Goal: Information Seeking & Learning: Learn about a topic

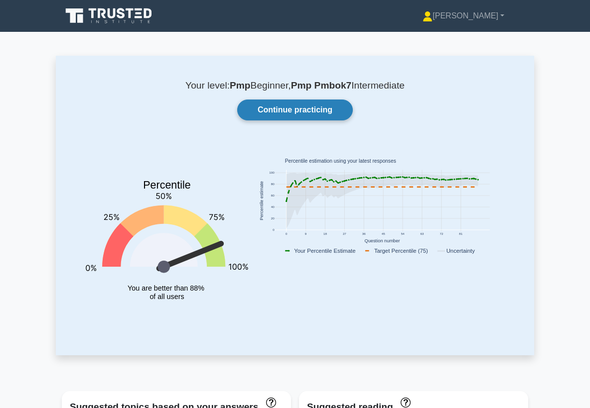
click at [280, 108] on link "Continue practicing" at bounding box center [295, 110] width 116 height 21
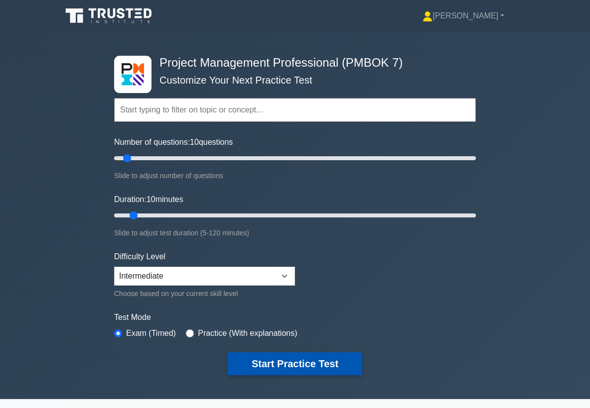
click at [282, 362] on button "Start Practice Test" at bounding box center [295, 364] width 134 height 23
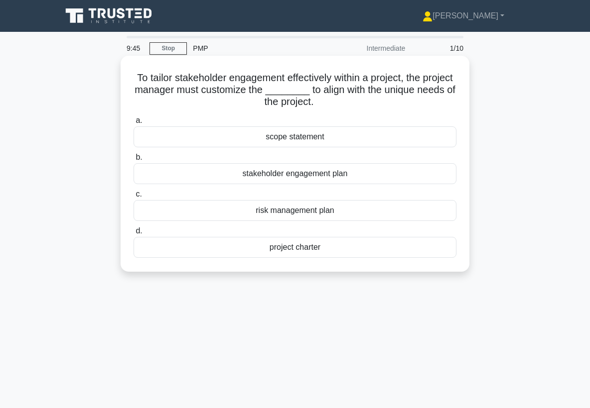
click at [288, 176] on div "stakeholder engagement plan" at bounding box center [294, 173] width 323 height 21
click at [133, 161] on input "b. stakeholder engagement plan" at bounding box center [133, 157] width 0 height 6
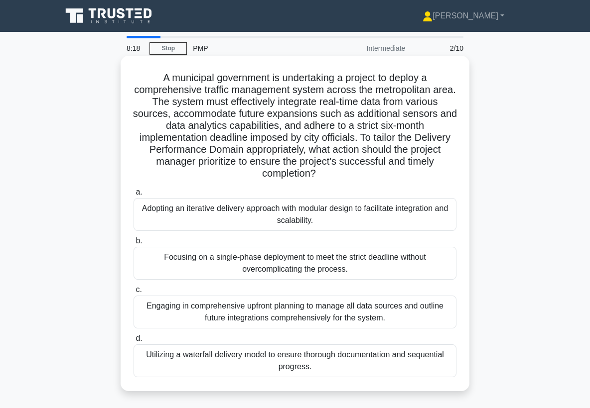
click at [376, 315] on div "Engaging in comprehensive upfront planning to manage all data sources and outli…" at bounding box center [294, 312] width 323 height 33
click at [133, 293] on input "c. Engaging in comprehensive upfront planning to manage all data sources and ou…" at bounding box center [133, 290] width 0 height 6
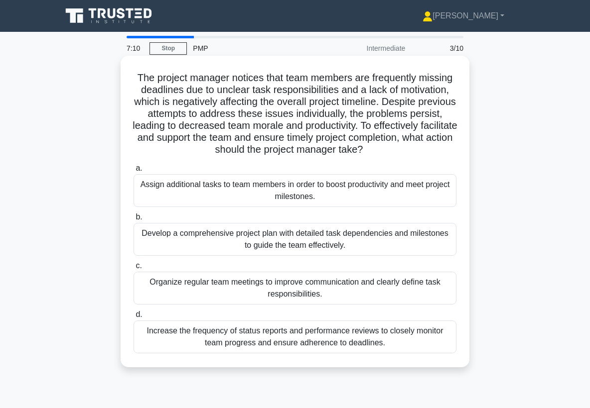
click at [384, 288] on div "Organize regular team meetings to improve communication and clearly define task…" at bounding box center [294, 288] width 323 height 33
click at [133, 269] on input "c. Organize regular team meetings to improve communication and clearly define t…" at bounding box center [133, 266] width 0 height 6
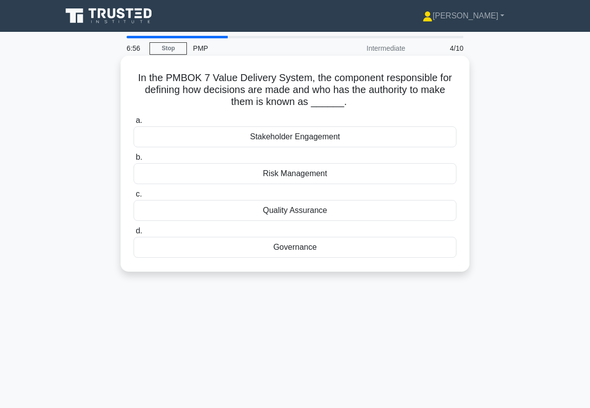
click at [305, 244] on div "Governance" at bounding box center [294, 247] width 323 height 21
click at [133, 235] on input "d. Governance" at bounding box center [133, 231] width 0 height 6
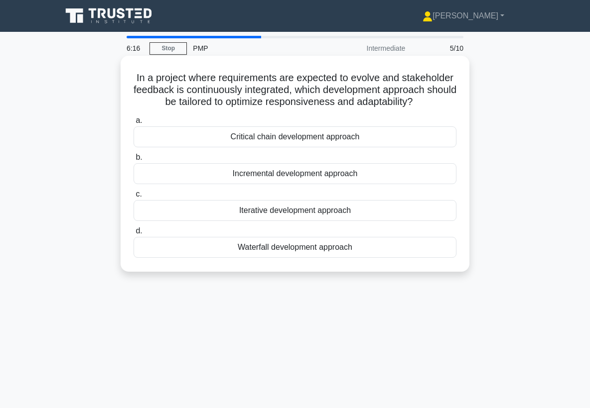
click at [295, 212] on div "Iterative development approach" at bounding box center [294, 210] width 323 height 21
click at [133, 198] on input "c. Iterative development approach" at bounding box center [133, 194] width 0 height 6
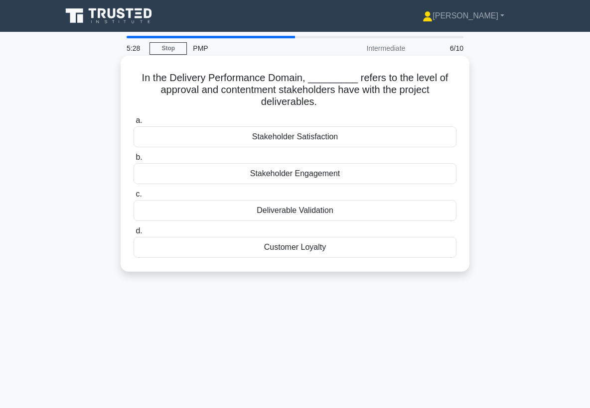
click at [313, 212] on div "Deliverable Validation" at bounding box center [294, 210] width 323 height 21
click at [133, 198] on input "c. Deliverable Validation" at bounding box center [133, 194] width 0 height 6
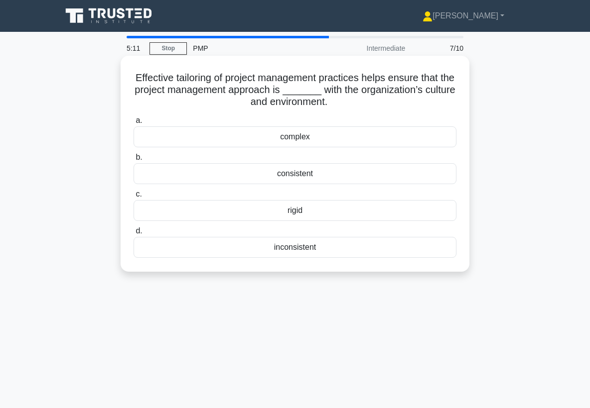
click at [304, 172] on div "consistent" at bounding box center [294, 173] width 323 height 21
click at [133, 161] on input "b. consistent" at bounding box center [133, 157] width 0 height 6
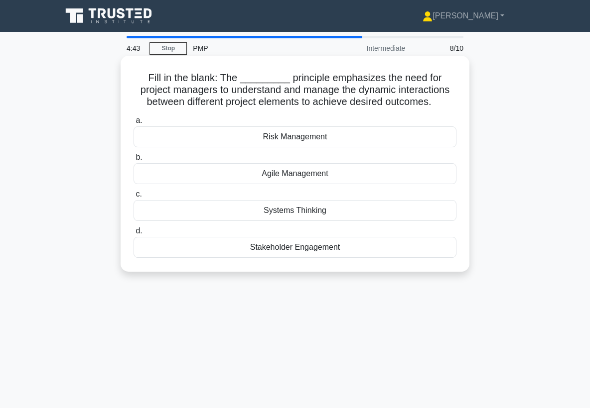
click at [295, 211] on div "Systems Thinking" at bounding box center [294, 210] width 323 height 21
click at [133, 198] on input "c. Systems Thinking" at bounding box center [133, 194] width 0 height 6
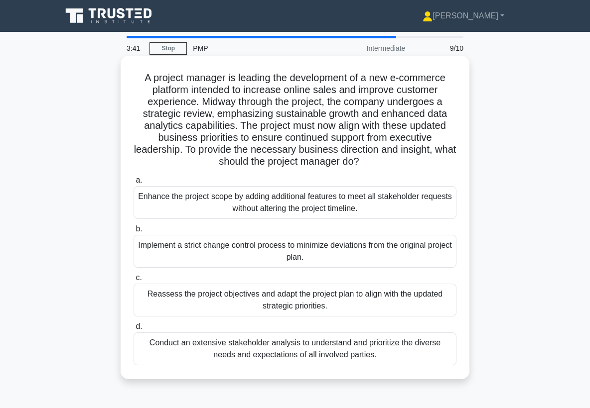
click at [417, 299] on div "Reassess the project objectives and adapt the project plan to align with the up…" at bounding box center [294, 300] width 323 height 33
click at [133, 281] on input "c. Reassess the project objectives and adapt the project plan to align with the…" at bounding box center [133, 278] width 0 height 6
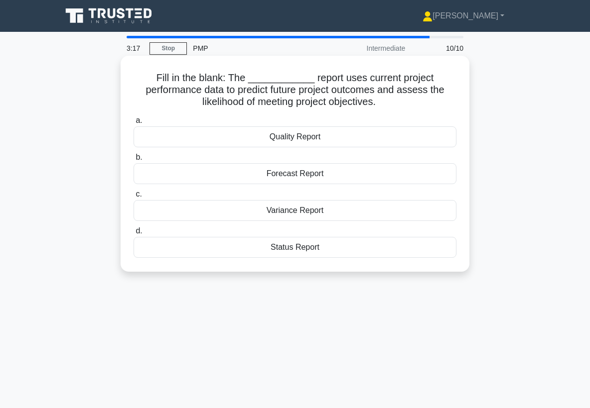
click at [304, 174] on div "Forecast Report" at bounding box center [294, 173] width 323 height 21
click at [133, 161] on input "b. Forecast Report" at bounding box center [133, 157] width 0 height 6
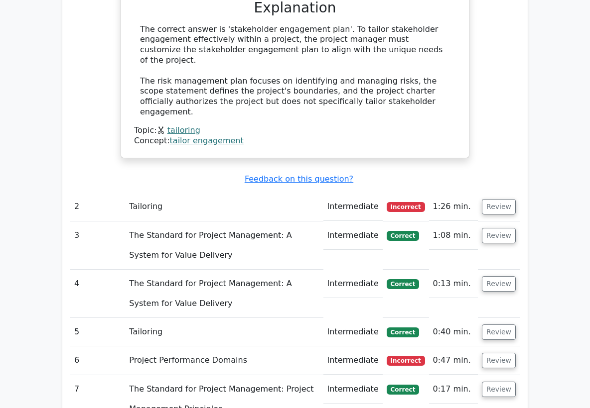
scroll to position [812, 0]
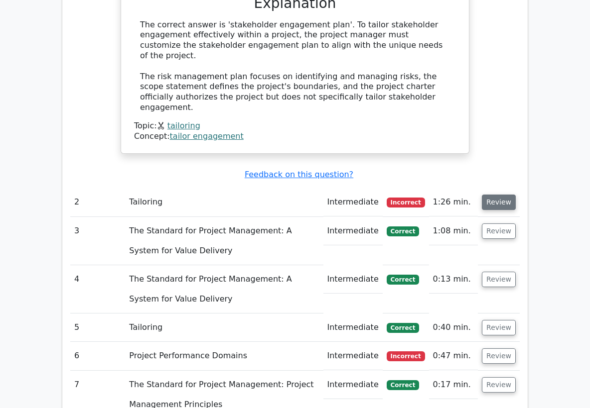
click at [499, 195] on button "Review" at bounding box center [498, 202] width 34 height 15
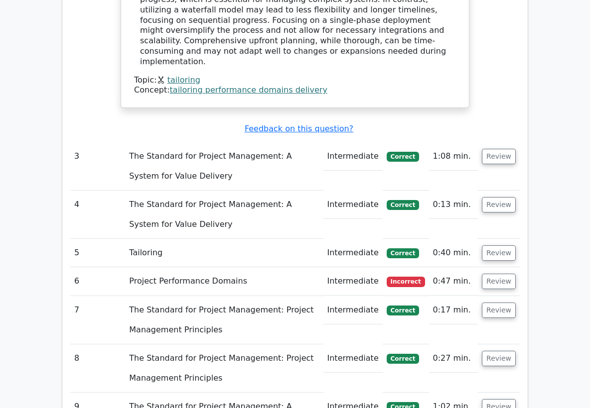
scroll to position [1488, 0]
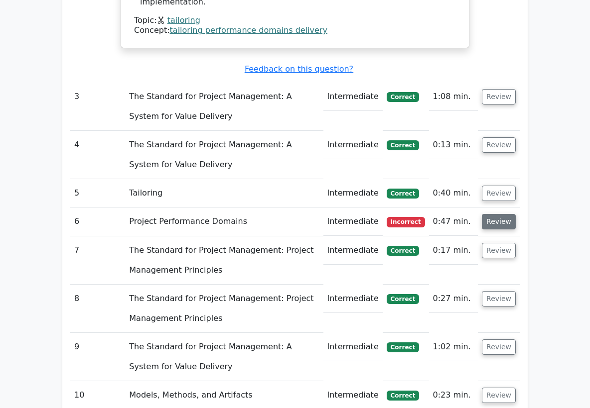
click at [499, 214] on button "Review" at bounding box center [498, 221] width 34 height 15
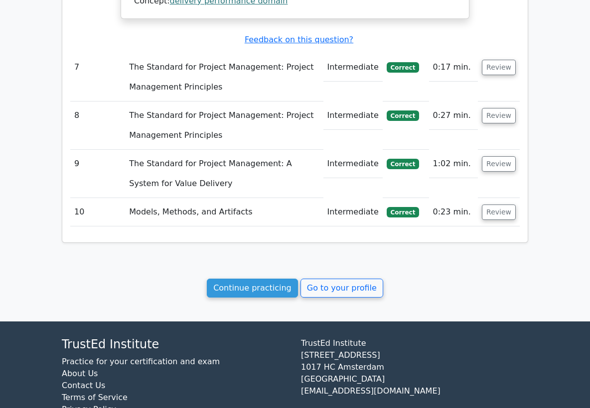
scroll to position [2090, 0]
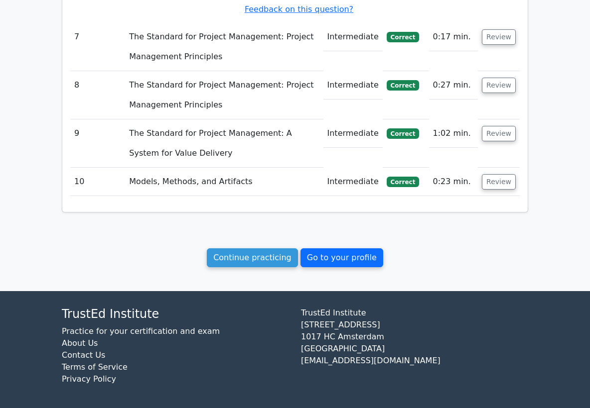
click at [335, 267] on link "Go to your profile" at bounding box center [341, 257] width 83 height 19
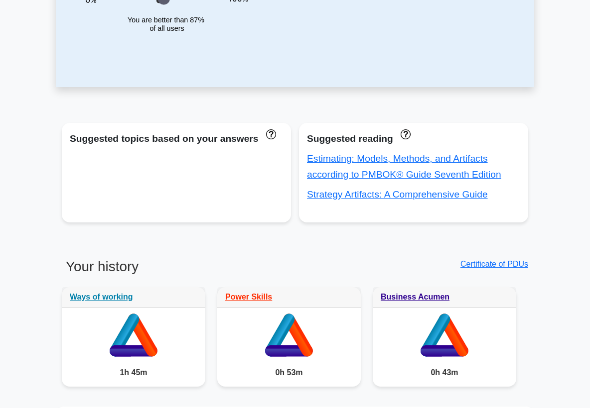
scroll to position [280, 0]
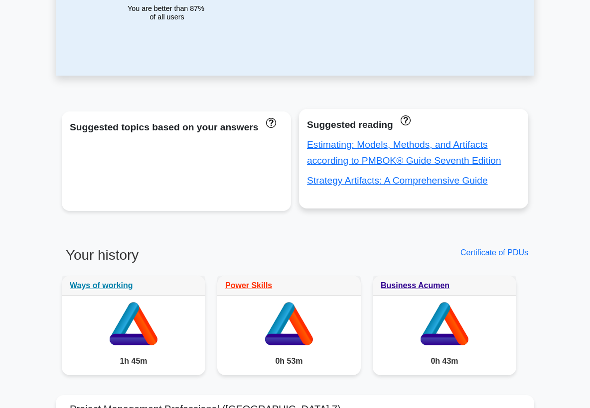
click at [389, 151] on div "Estimating: Models, Methods, and Artifacts according to PMBOK® Guide Seventh Ed…" at bounding box center [413, 153] width 213 height 32
click at [396, 145] on link "Estimating: Models, Methods, and Artifacts according to PMBOK® Guide Seventh Ed…" at bounding box center [404, 152] width 194 height 26
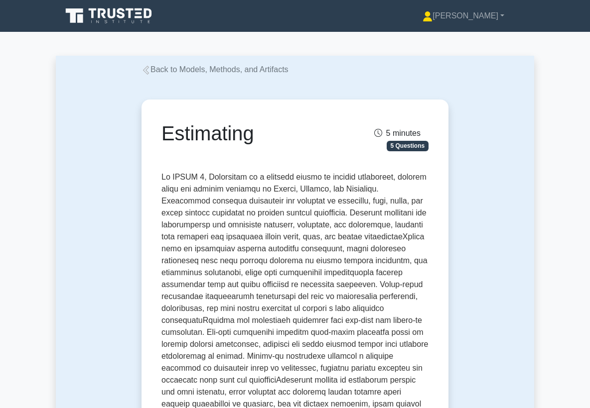
click at [148, 73] on icon at bounding box center [146, 70] width 6 height 9
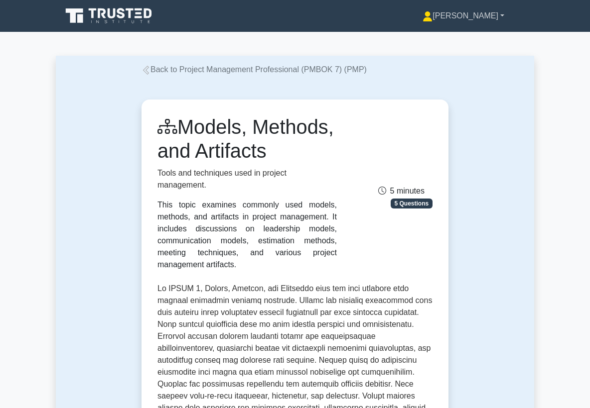
click at [486, 16] on link "[PERSON_NAME]" at bounding box center [462, 16] width 129 height 20
click at [461, 40] on link "Profile" at bounding box center [438, 39] width 79 height 16
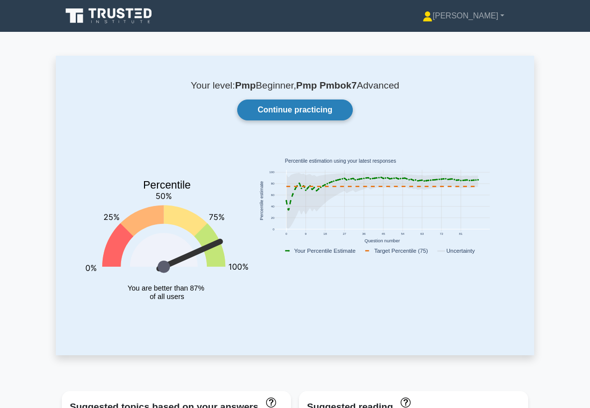
click at [318, 112] on link "Continue practicing" at bounding box center [295, 110] width 116 height 21
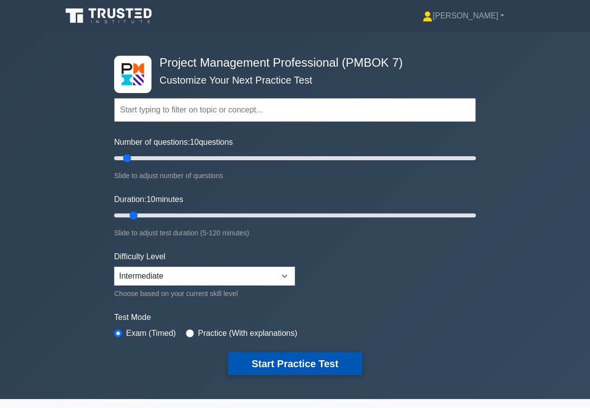
click at [297, 365] on button "Start Practice Test" at bounding box center [295, 364] width 134 height 23
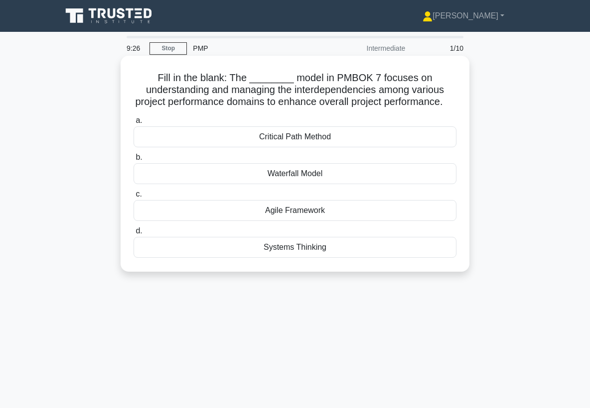
click at [310, 247] on div "Systems Thinking" at bounding box center [294, 247] width 323 height 21
click at [133, 235] on input "d. Systems Thinking" at bounding box center [133, 231] width 0 height 6
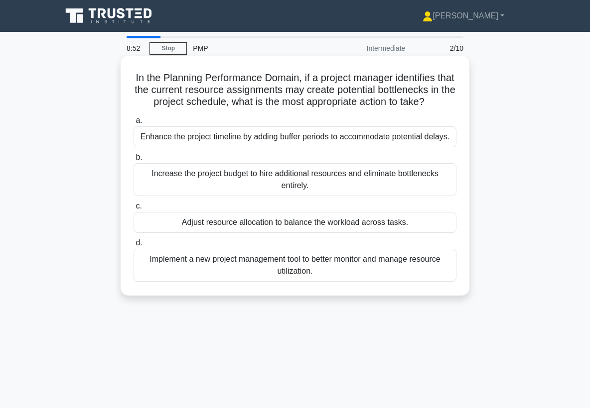
click at [348, 225] on div "Adjust resource allocation to balance the workload across tasks." at bounding box center [294, 222] width 323 height 21
click at [133, 210] on input "c. Adjust resource allocation to balance the workload across tasks." at bounding box center [133, 206] width 0 height 6
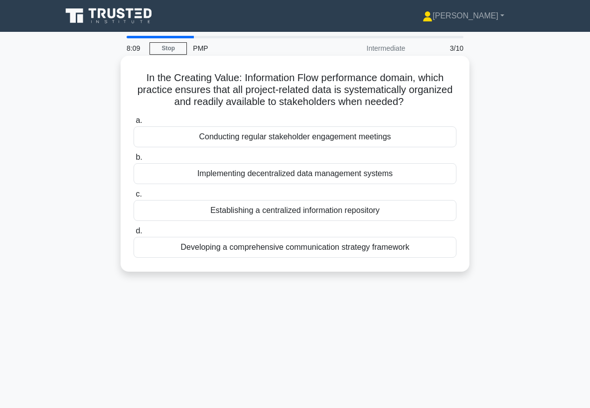
click at [344, 211] on div "Establishing a centralized information repository" at bounding box center [294, 210] width 323 height 21
click at [133, 198] on input "c. Establishing a centralized information repository" at bounding box center [133, 194] width 0 height 6
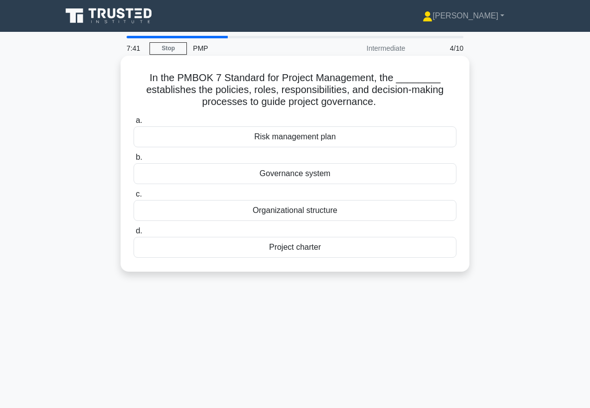
click at [325, 175] on div "Governance system" at bounding box center [294, 173] width 323 height 21
click at [133, 161] on input "b. Governance system" at bounding box center [133, 157] width 0 height 6
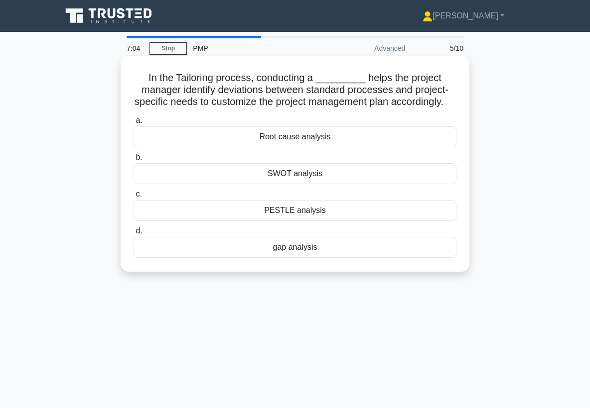
click at [306, 174] on div "SWOT analysis" at bounding box center [294, 173] width 323 height 21
click at [133, 161] on input "b. SWOT analysis" at bounding box center [133, 157] width 0 height 6
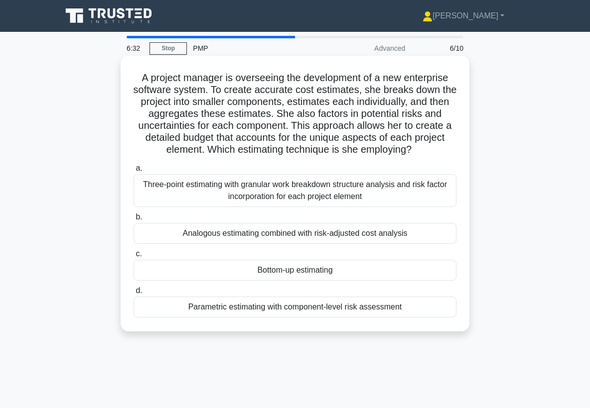
click at [321, 269] on div "Bottom-up estimating" at bounding box center [294, 270] width 323 height 21
click at [133, 257] on input "c. Bottom-up estimating" at bounding box center [133, 254] width 0 height 6
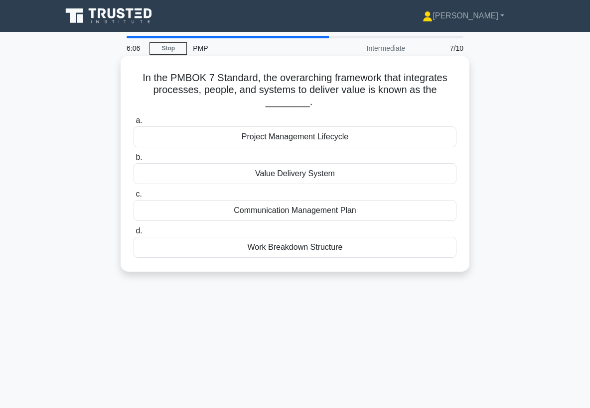
click at [353, 137] on div "Project Management Lifecycle" at bounding box center [294, 136] width 323 height 21
click at [133, 124] on input "a. Project Management Lifecycle" at bounding box center [133, 121] width 0 height 6
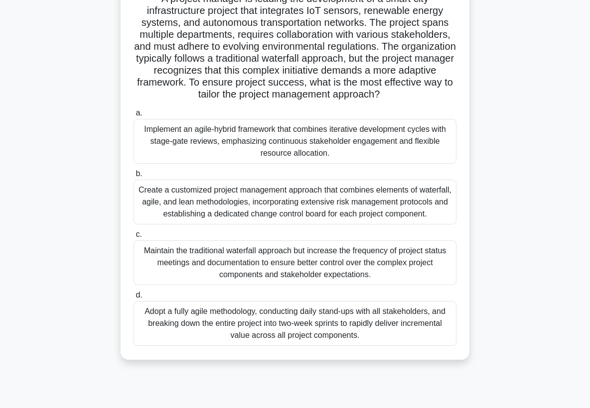
scroll to position [100, 0]
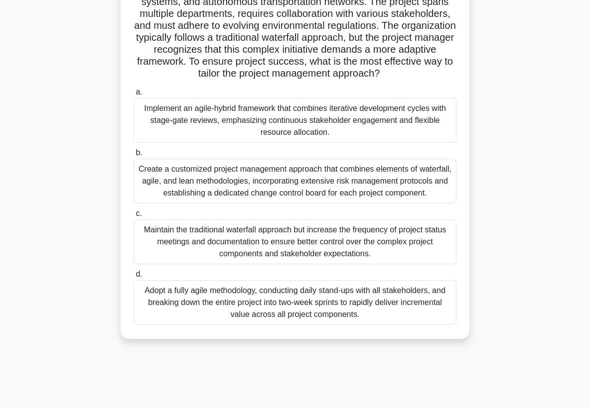
click at [255, 244] on div "Maintain the traditional waterfall approach but increase the frequency of proje…" at bounding box center [294, 242] width 323 height 45
click at [133, 217] on input "c. Maintain the traditional waterfall approach but increase the frequency of pr…" at bounding box center [133, 214] width 0 height 6
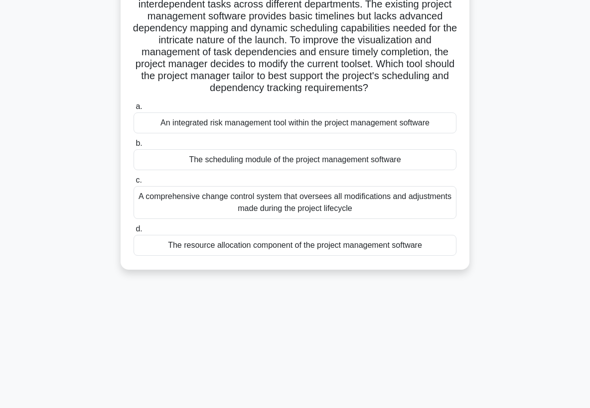
scroll to position [0, 0]
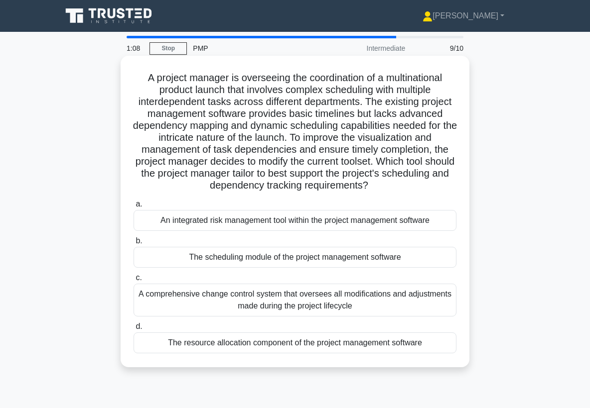
click at [277, 260] on div "The scheduling module of the project management software" at bounding box center [294, 257] width 323 height 21
click at [133, 244] on input "b. The scheduling module of the project management software" at bounding box center [133, 241] width 0 height 6
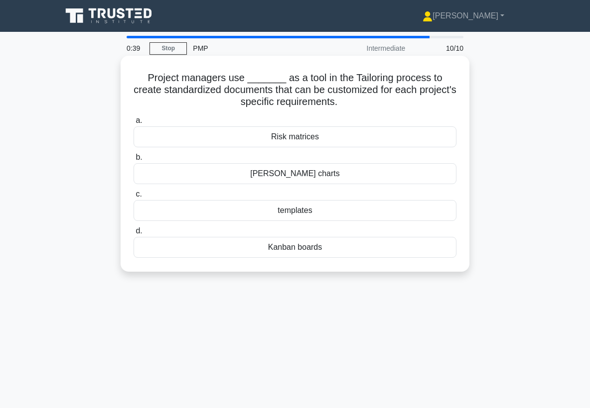
click at [307, 210] on div "templates" at bounding box center [294, 210] width 323 height 21
click at [133, 198] on input "c. templates" at bounding box center [133, 194] width 0 height 6
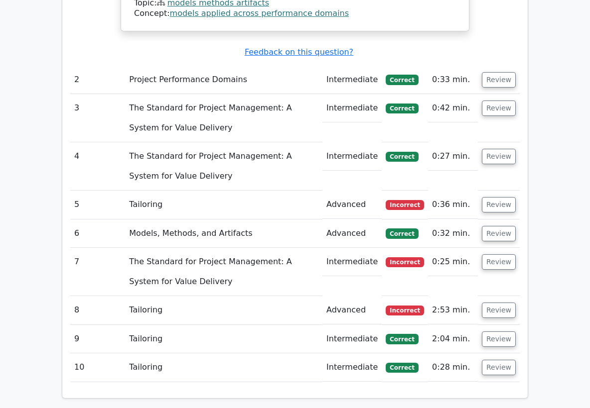
scroll to position [882, 0]
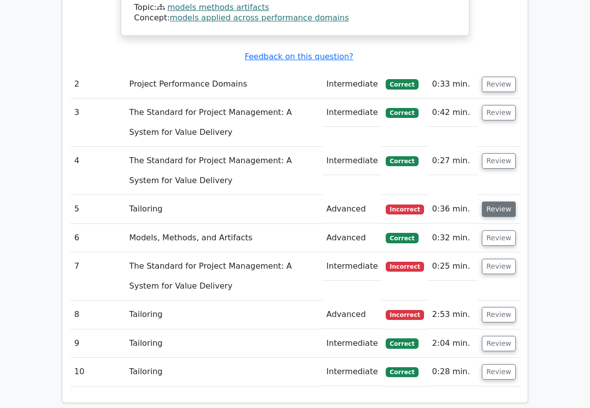
click at [505, 202] on button "Review" at bounding box center [498, 209] width 34 height 15
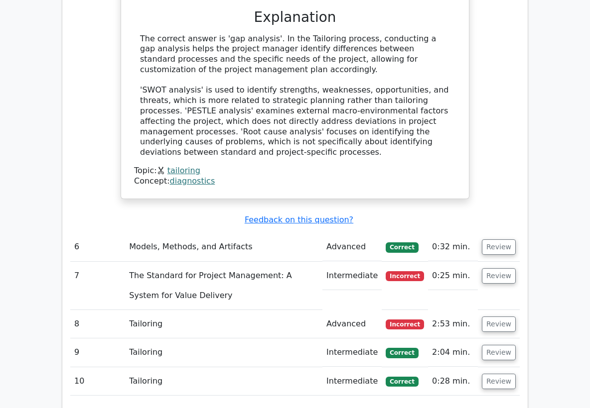
scroll to position [1317, 0]
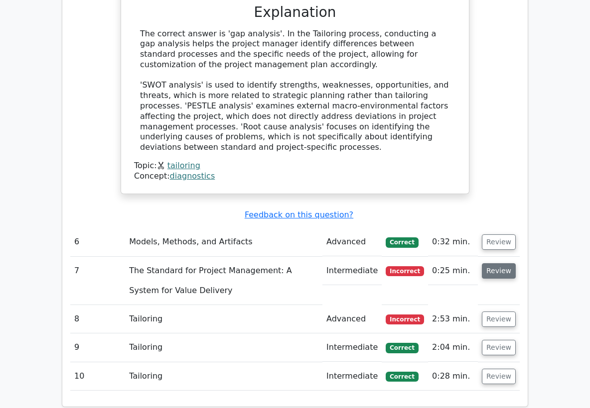
click at [501, 263] on button "Review" at bounding box center [498, 270] width 34 height 15
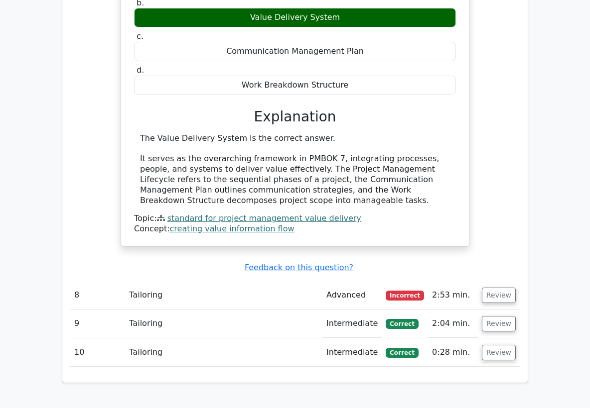
scroll to position [1721, 0]
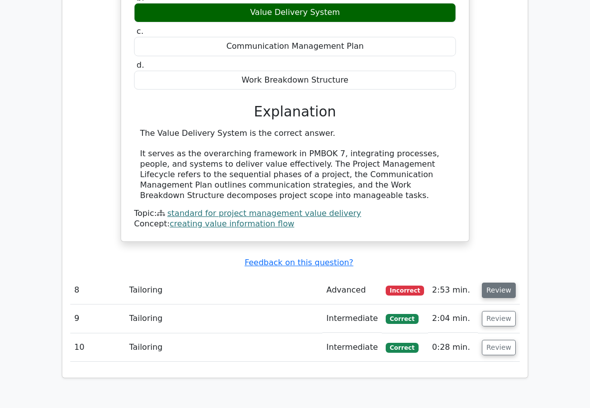
click at [502, 283] on button "Review" at bounding box center [498, 290] width 34 height 15
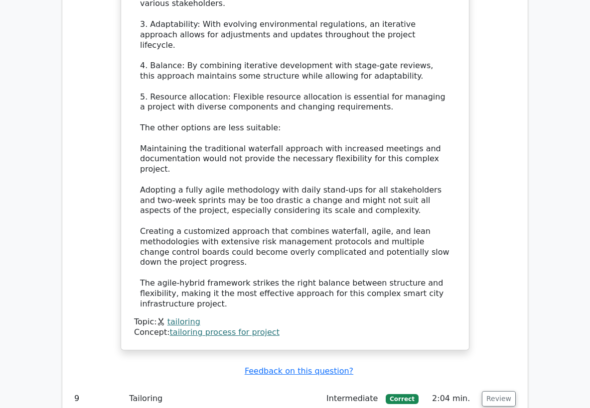
scroll to position [2689, 0]
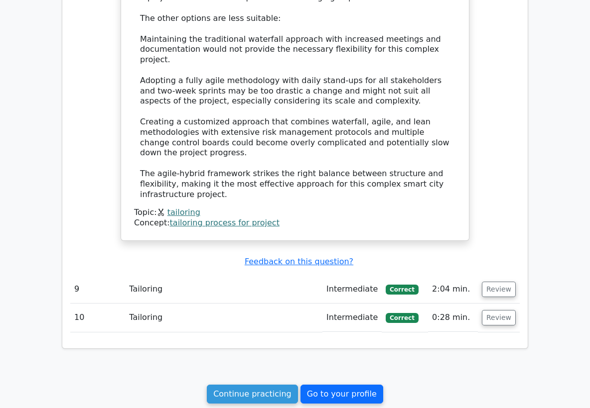
click at [330, 385] on link "Go to your profile" at bounding box center [341, 394] width 83 height 19
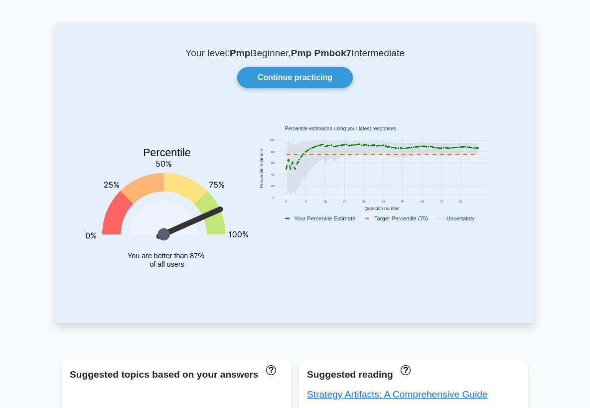
scroll to position [20, 0]
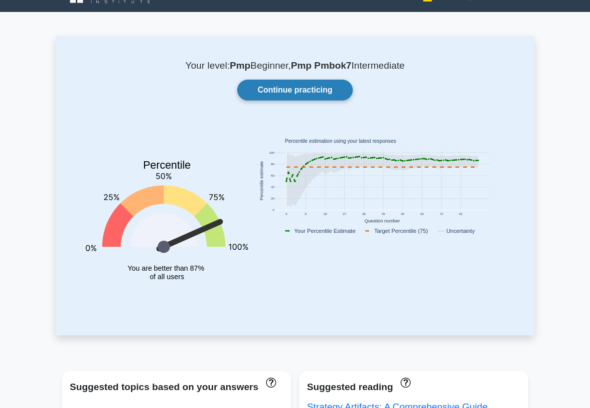
click at [284, 88] on link "Continue practicing" at bounding box center [295, 90] width 116 height 21
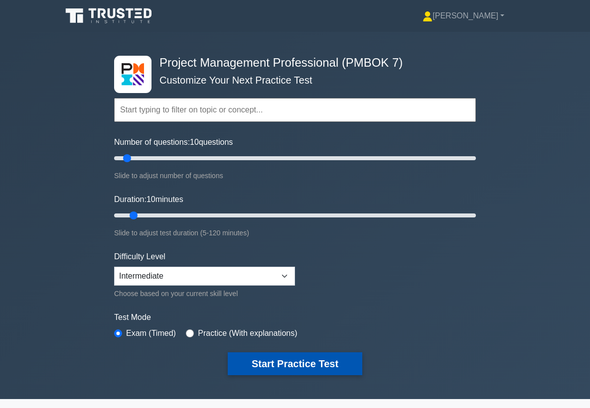
click at [293, 364] on button "Start Practice Test" at bounding box center [295, 364] width 134 height 23
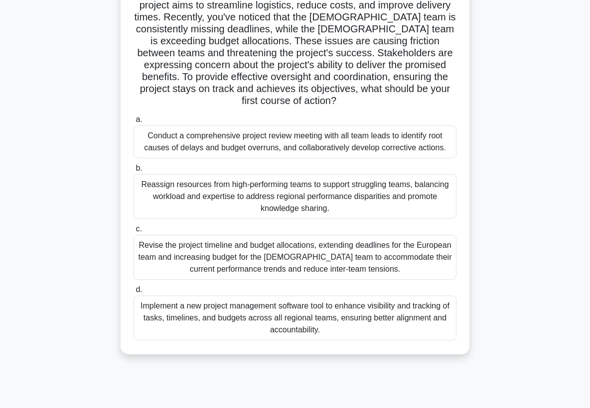
scroll to position [100, 0]
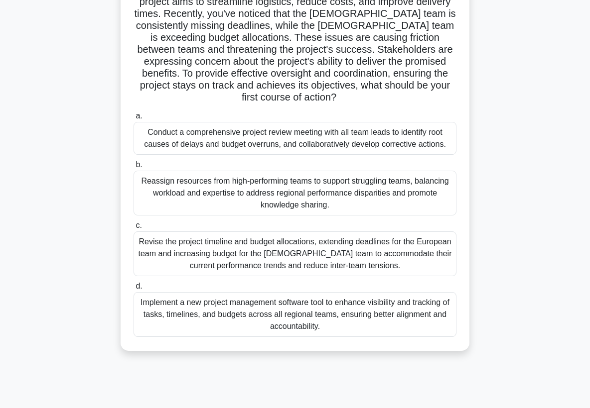
click at [288, 133] on div "Conduct a comprehensive project review meeting with all team leads to identify …" at bounding box center [294, 138] width 323 height 33
click at [133, 119] on input "a. Conduct a comprehensive project review meeting with all team leads to identi…" at bounding box center [133, 116] width 0 height 6
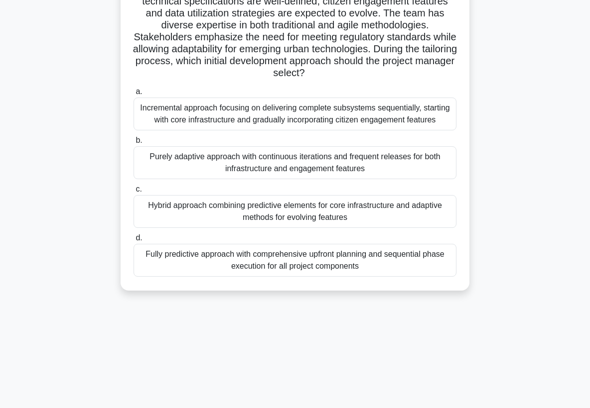
scroll to position [116, 0]
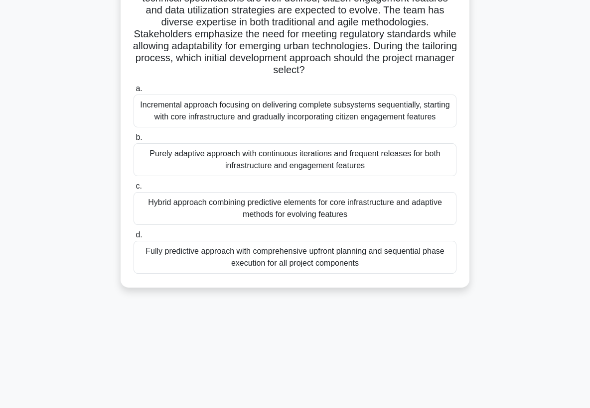
click at [305, 209] on div "Hybrid approach combining predictive elements for core infrastructure and adapt…" at bounding box center [294, 208] width 323 height 33
click at [133, 190] on input "c. Hybrid approach combining predictive elements for core infrastructure and ad…" at bounding box center [133, 186] width 0 height 6
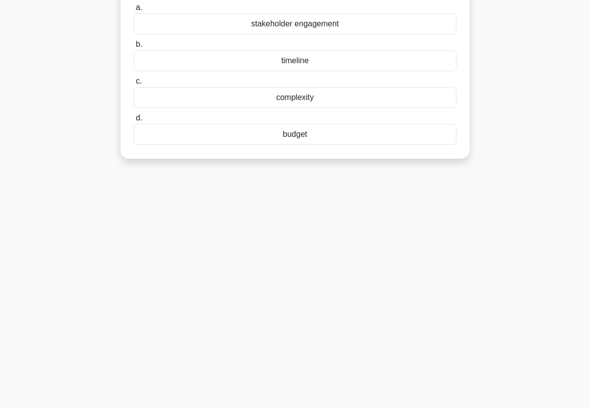
scroll to position [0, 0]
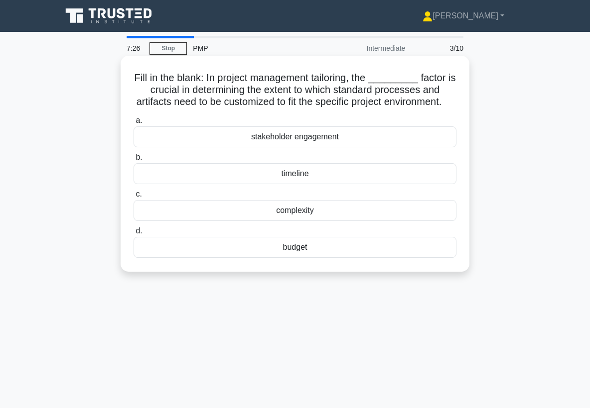
click at [304, 213] on div "complexity" at bounding box center [294, 210] width 323 height 21
click at [133, 198] on input "c. complexity" at bounding box center [133, 194] width 0 height 6
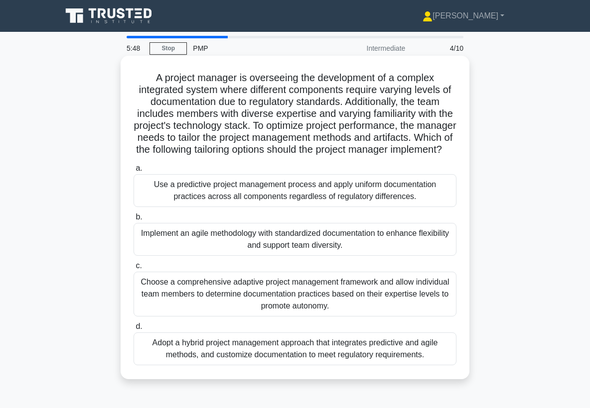
click at [313, 353] on div "Adopt a hybrid project management approach that integrates predictive and agile…" at bounding box center [294, 349] width 323 height 33
click at [133, 330] on input "d. Adopt a hybrid project management approach that integrates predictive and ag…" at bounding box center [133, 327] width 0 height 6
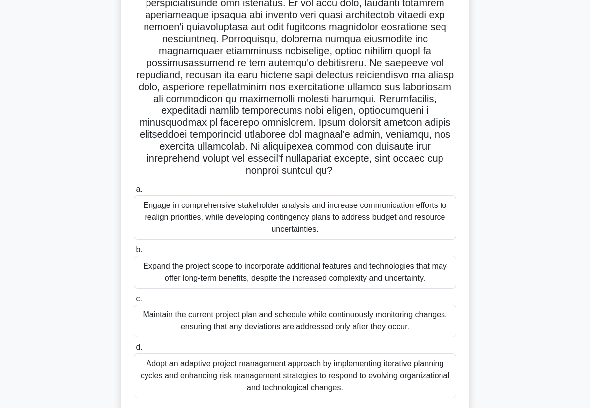
scroll to position [133, 0]
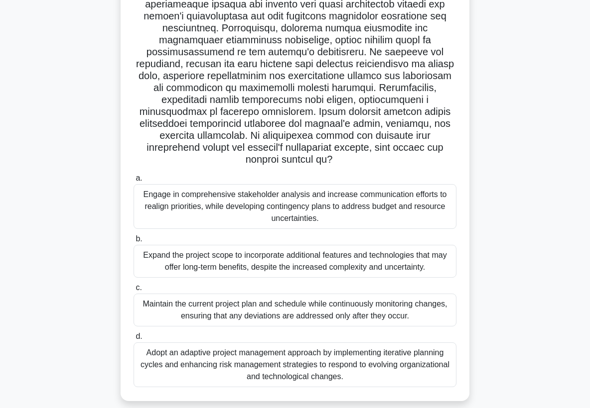
click at [367, 199] on div "Engage in comprehensive stakeholder analysis and increase communication efforts…" at bounding box center [294, 206] width 323 height 45
click at [133, 182] on input "a. Engage in comprehensive stakeholder analysis and increase communication effo…" at bounding box center [133, 178] width 0 height 6
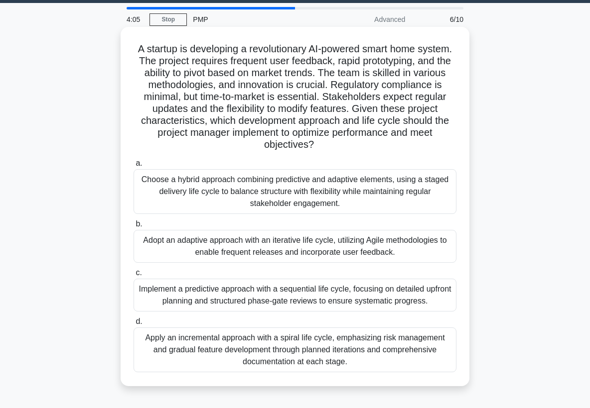
scroll to position [0, 0]
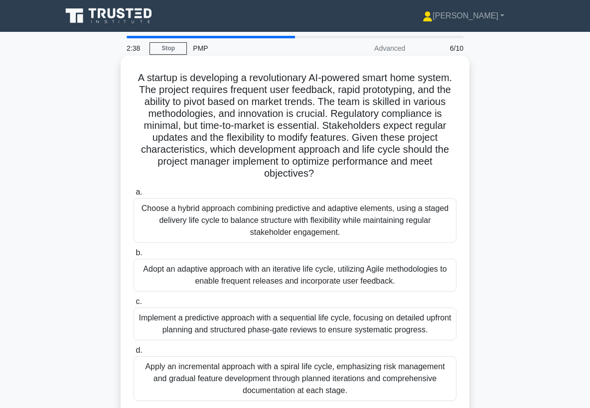
click at [422, 270] on div "Adopt an adaptive approach with an iterative life cycle, utilizing Agile method…" at bounding box center [294, 275] width 323 height 33
click at [133, 256] on input "b. Adopt an adaptive approach with an iterative life cycle, utilizing Agile met…" at bounding box center [133, 253] width 0 height 6
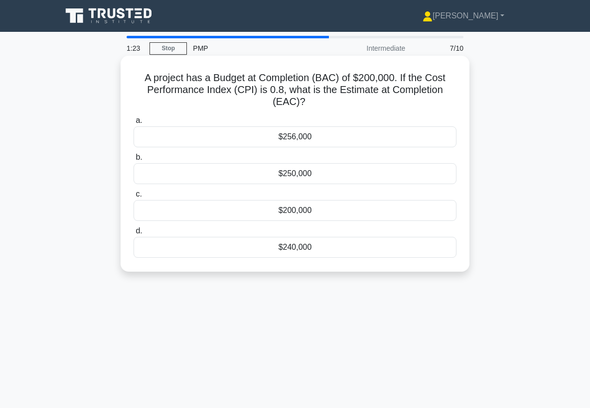
click at [290, 247] on div "$240,000" at bounding box center [294, 247] width 323 height 21
click at [133, 235] on input "d. $240,000" at bounding box center [133, 231] width 0 height 6
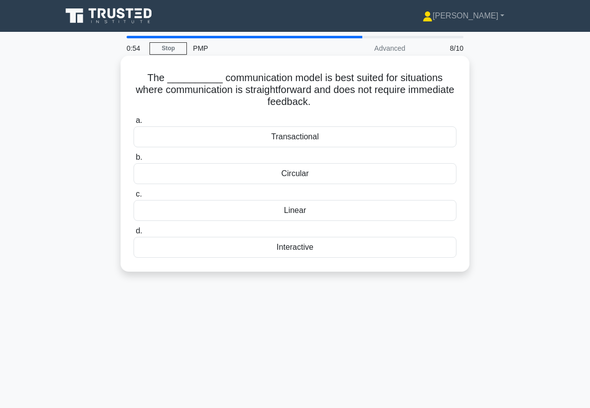
click at [304, 213] on div "Linear" at bounding box center [294, 210] width 323 height 21
click at [133, 198] on input "c. Linear" at bounding box center [133, 194] width 0 height 6
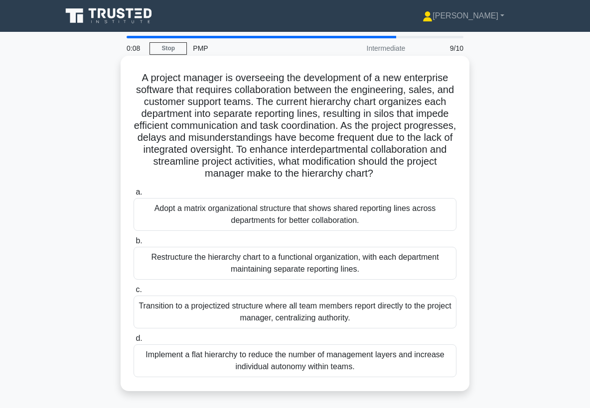
click at [369, 217] on div "Adopt a matrix organizational structure that shows shared reporting lines acros…" at bounding box center [294, 214] width 323 height 33
click at [133, 196] on input "a. Adopt a matrix organizational structure that shows shared reporting lines ac…" at bounding box center [133, 192] width 0 height 6
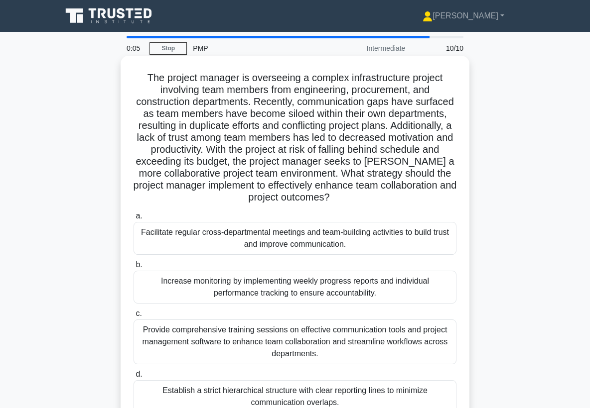
click at [320, 296] on div "Increase monitoring by implementing weekly progress reports and individual perf…" at bounding box center [294, 287] width 323 height 33
click at [133, 268] on input "b. Increase monitoring by implementing weekly progress reports and individual p…" at bounding box center [133, 265] width 0 height 6
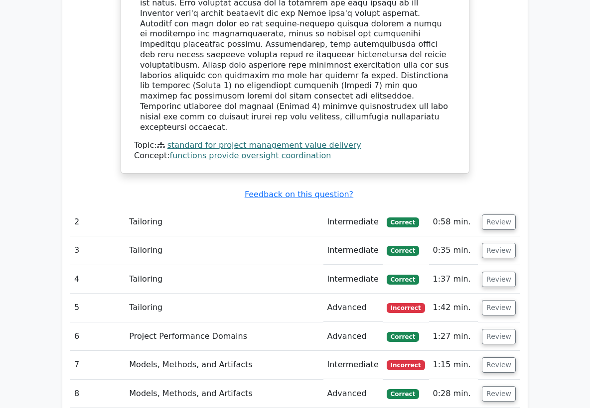
scroll to position [1159, 0]
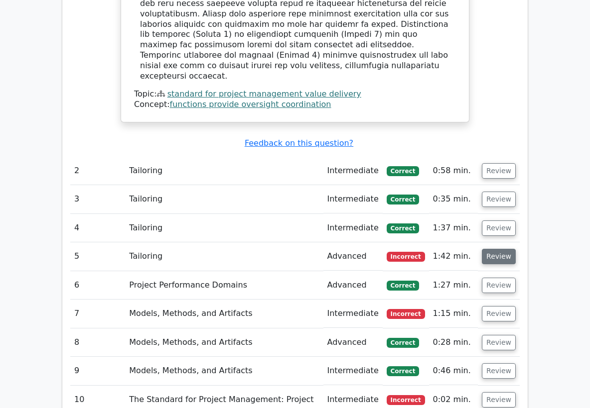
click at [498, 249] on button "Review" at bounding box center [498, 256] width 34 height 15
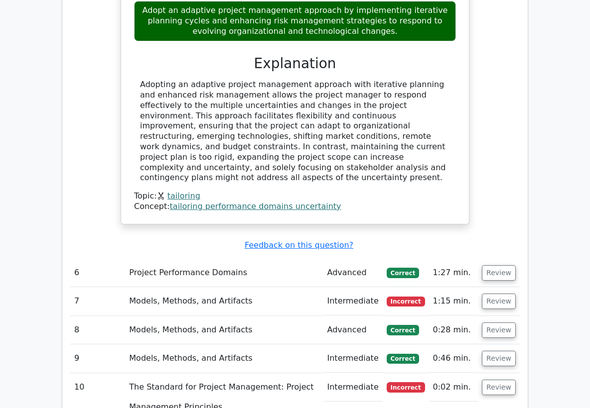
scroll to position [1871, 0]
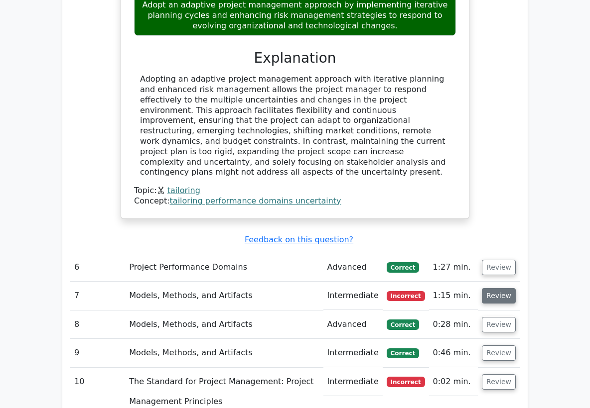
click at [497, 288] on button "Review" at bounding box center [498, 295] width 34 height 15
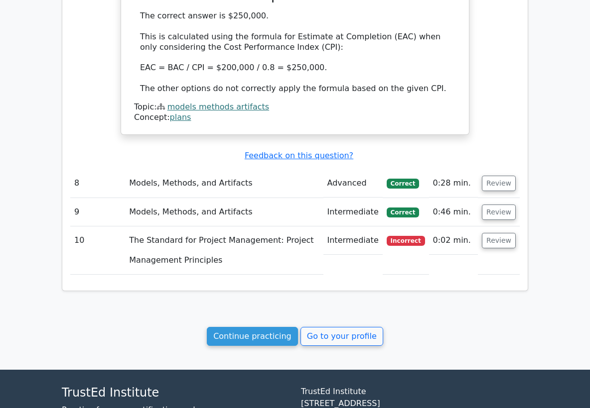
scroll to position [2406, 0]
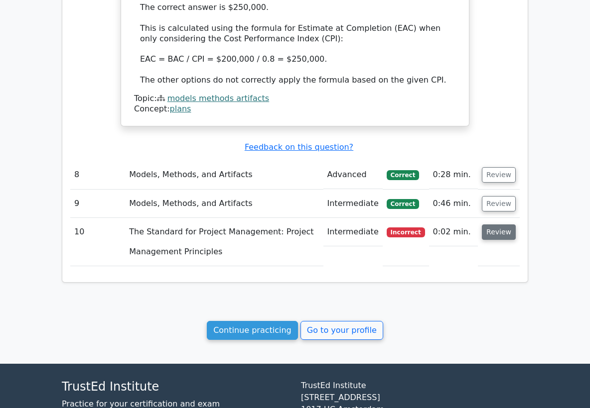
click at [494, 225] on button "Review" at bounding box center [498, 232] width 34 height 15
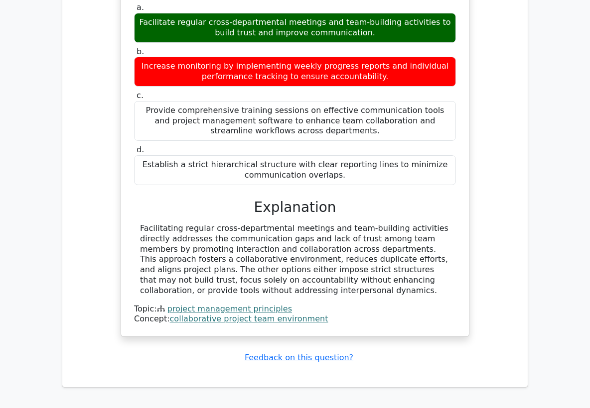
scroll to position [2919, 0]
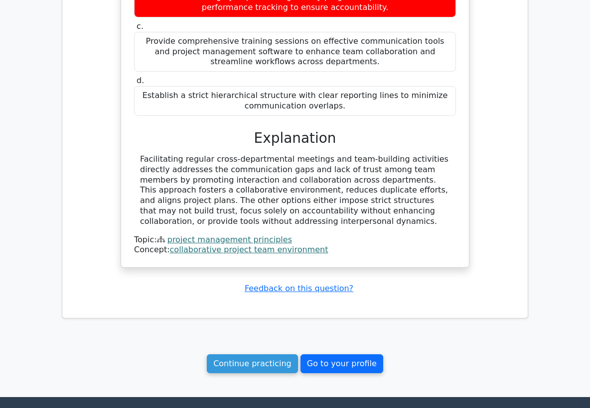
click at [328, 355] on link "Go to your profile" at bounding box center [341, 364] width 83 height 19
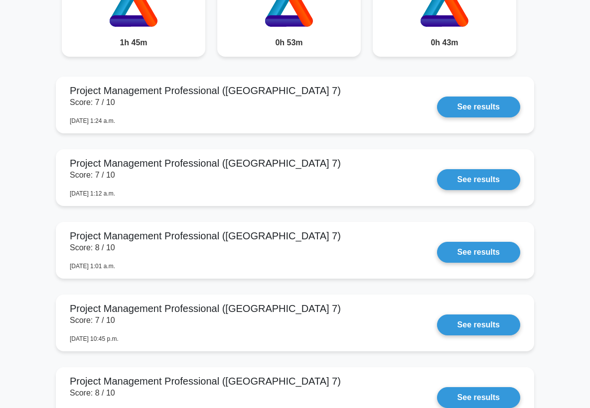
scroll to position [579, 0]
